Goal: Task Accomplishment & Management: Use online tool/utility

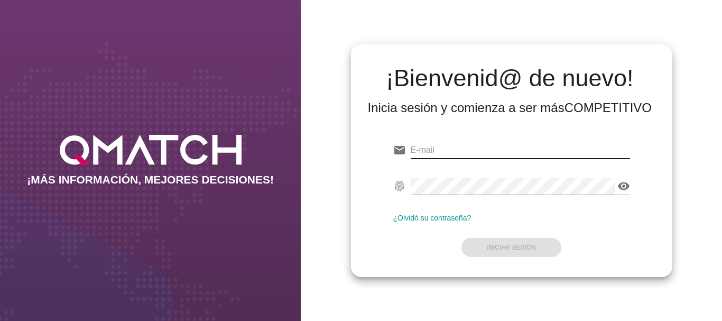
click at [445, 147] on input "email" at bounding box center [520, 150] width 219 height 17
type input "[EMAIL_ADDRESS][PERSON_NAME][DOMAIN_NAME]"
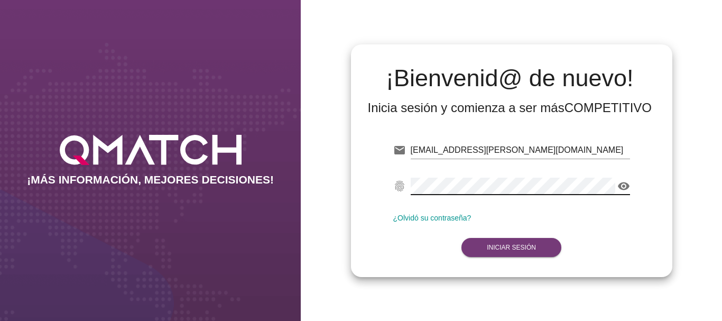
click at [503, 250] on strong "Iniciar Sesión" at bounding box center [511, 247] width 49 height 7
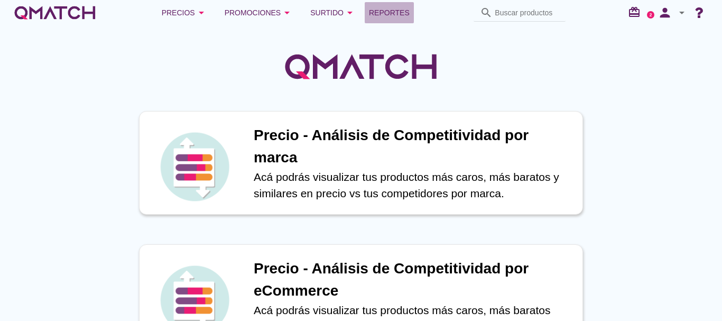
click at [393, 13] on span "Reportes" at bounding box center [389, 12] width 41 height 13
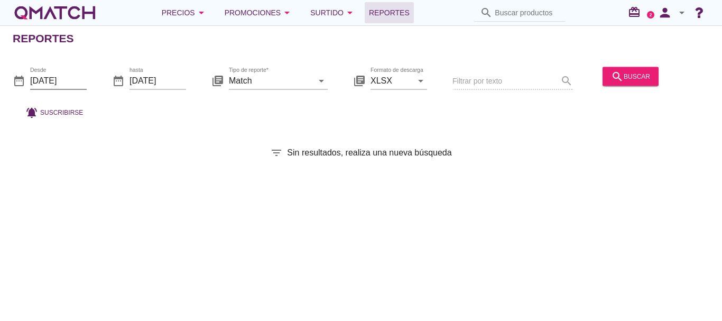
click at [47, 80] on input "[DATE]" at bounding box center [58, 80] width 57 height 17
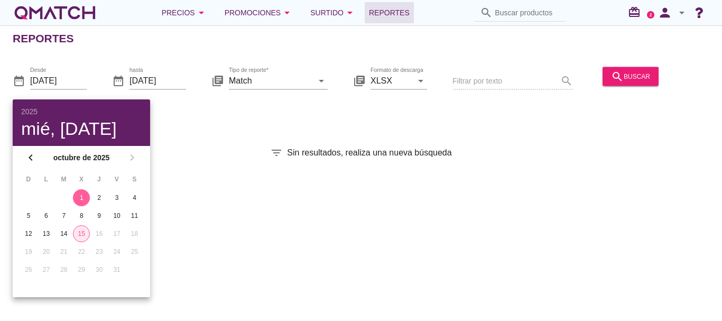
drag, startPoint x: 77, startPoint y: 236, endPoint x: 249, endPoint y: 216, distance: 173.4
click at [78, 236] on div "15" at bounding box center [81, 234] width 16 height 10
type input "[DATE]"
click at [638, 74] on div "search buscar" at bounding box center [630, 76] width 39 height 13
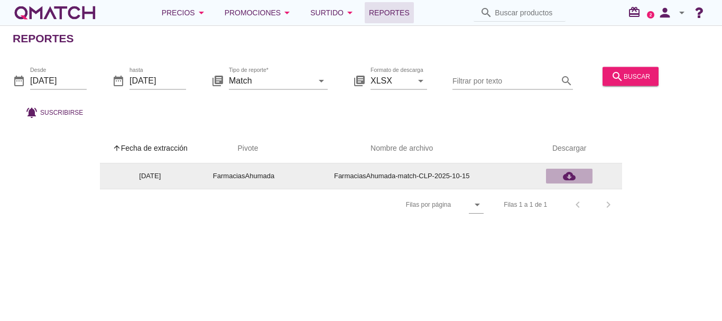
click at [570, 174] on icon "cloud_download" at bounding box center [569, 176] width 13 height 13
